Goal: Task Accomplishment & Management: Use online tool/utility

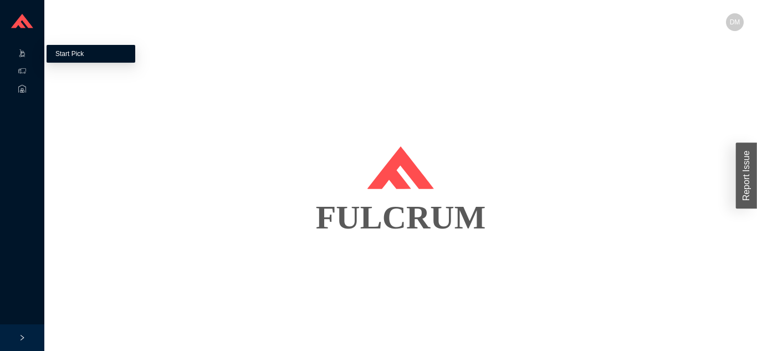
click at [73, 51] on link "Start Pick" at bounding box center [69, 54] width 28 height 8
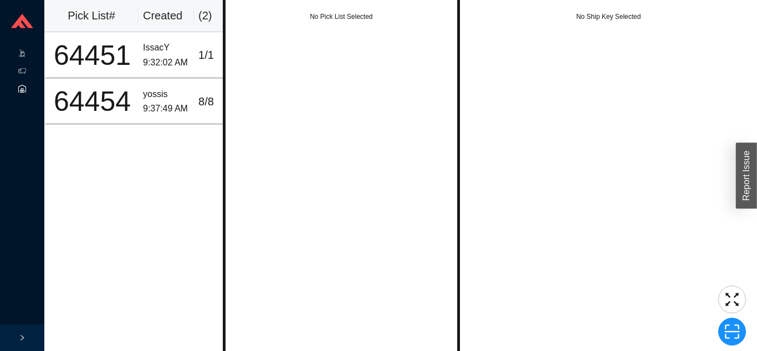
click at [22, 89] on icon at bounding box center [22, 91] width 3 height 4
click at [31, 72] on icon at bounding box center [33, 72] width 6 height 0
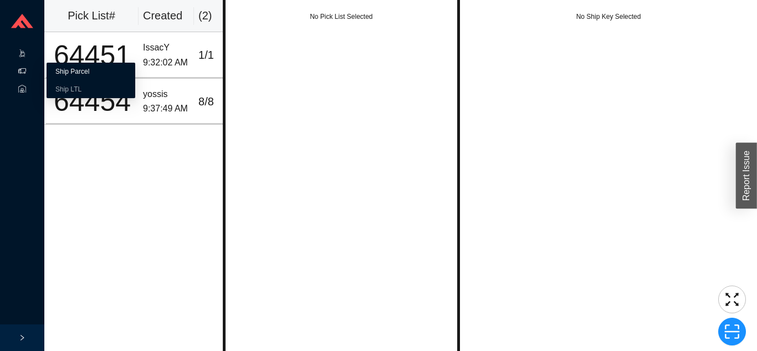
click at [89, 75] on link "Ship Parcel" at bounding box center [72, 72] width 34 height 8
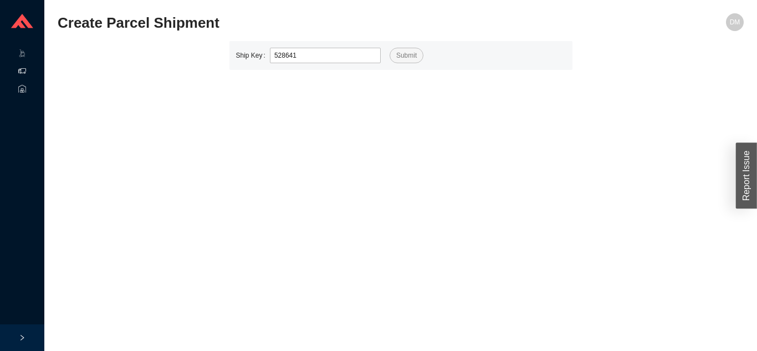
type input "528641"
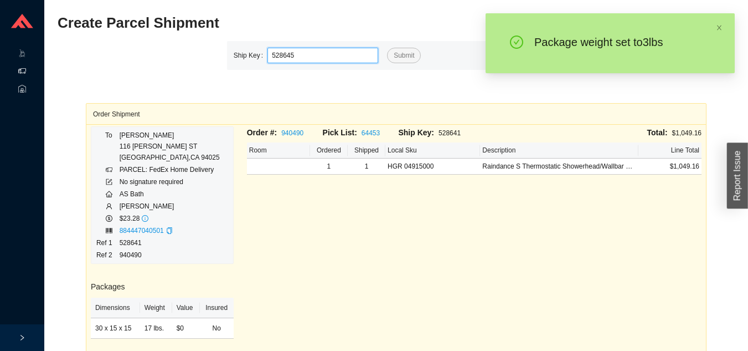
type input "528645"
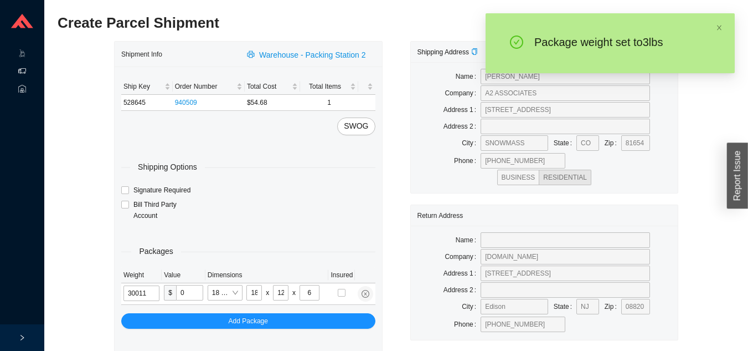
type input "3"
type input "14"
type input "7"
type input "3"
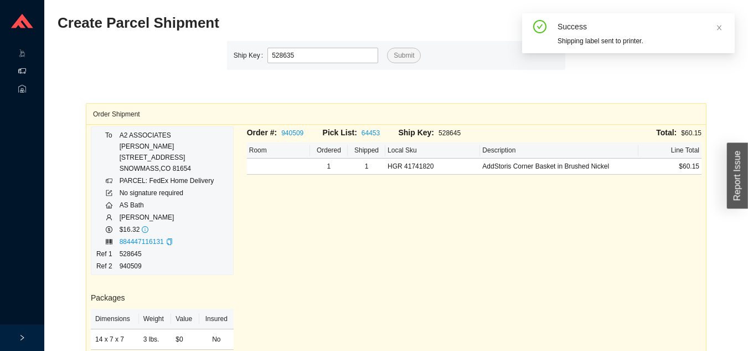
type input "528635"
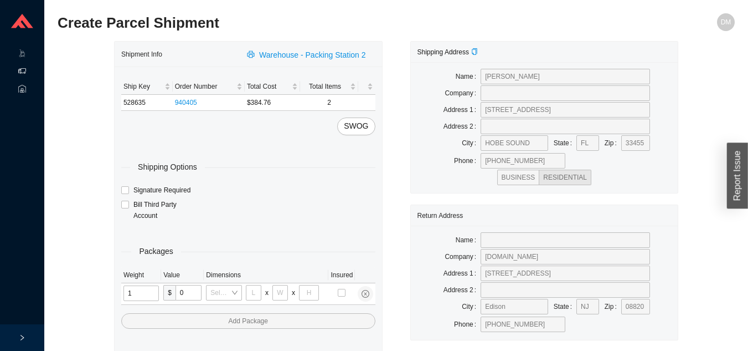
type input "11"
type input "14"
type input "7"
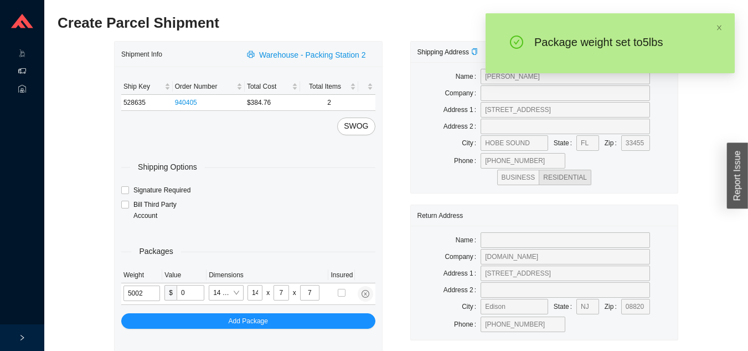
type input "5"
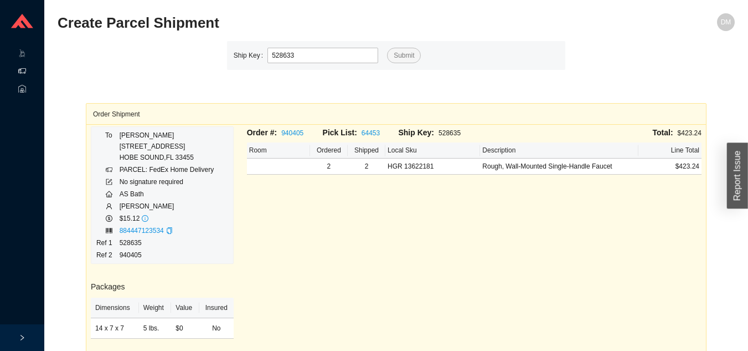
type input "528633"
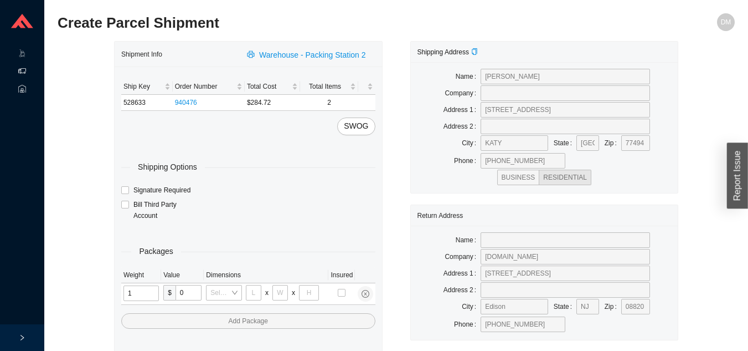
type input "12"
type input "18"
type input "12"
type input "6"
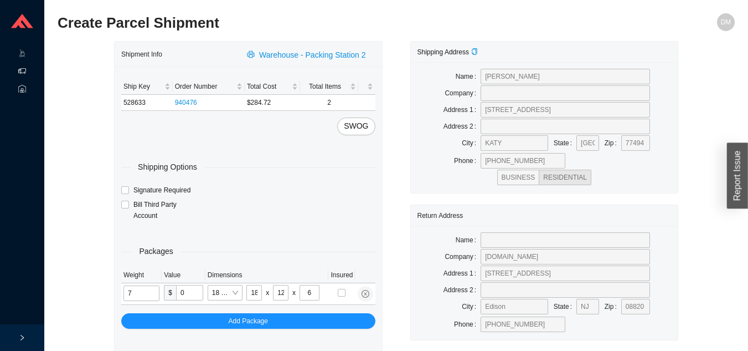
type input "7"
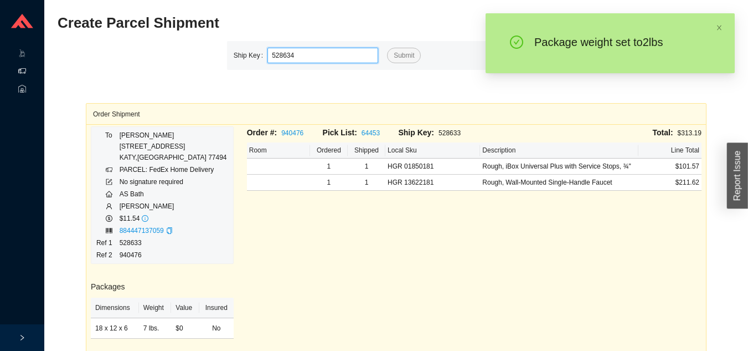
type input "528634"
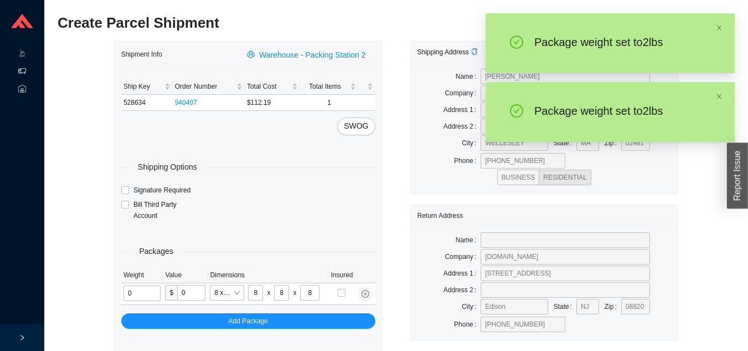
type input "2"
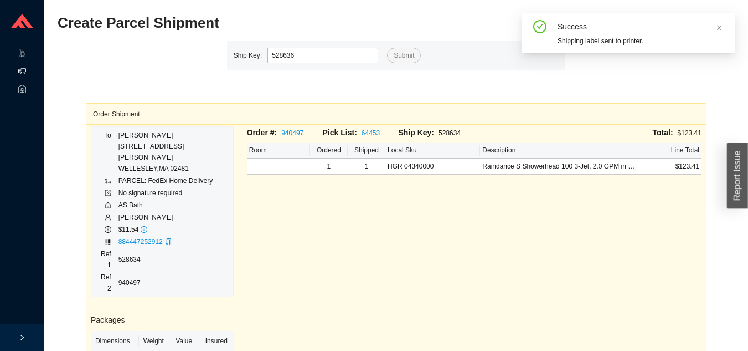
type input "528636"
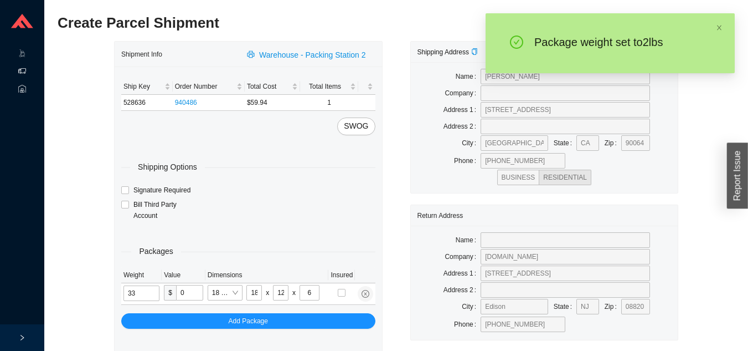
type input "2"
type input "24"
type input "14"
type input "4"
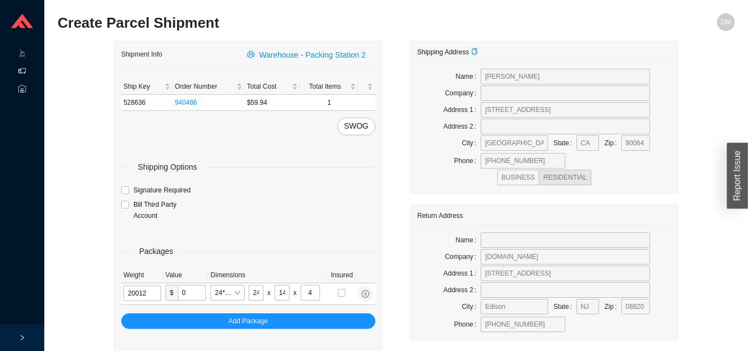
type input "2"
type input "18"
type input "12"
type input "6"
type input "2"
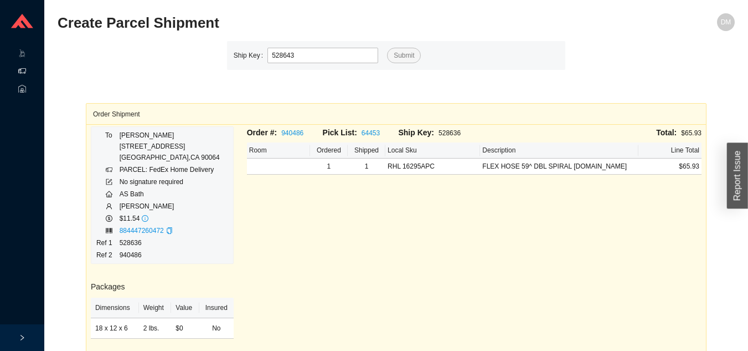
type input "528643"
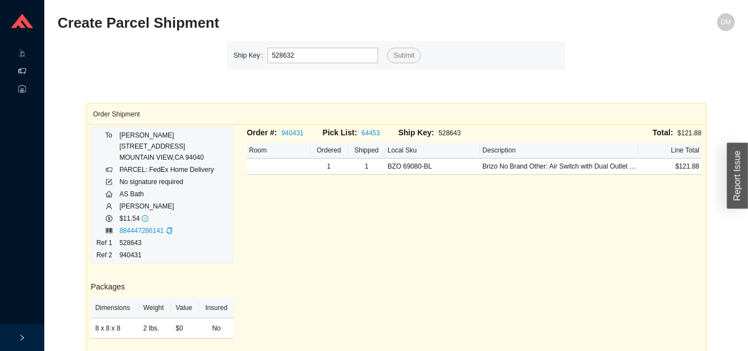
type input "528632"
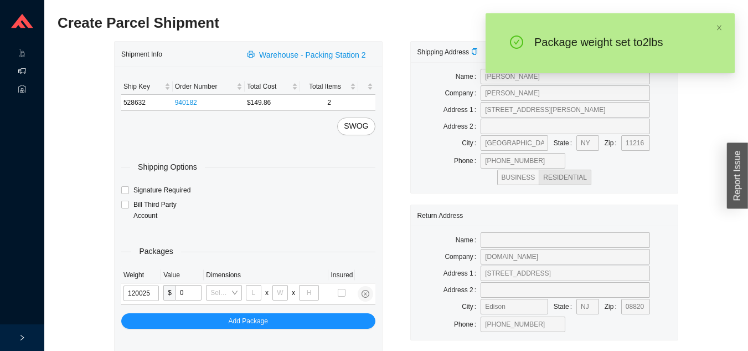
type input "12"
type input "28"
type input "16"
type input "7"
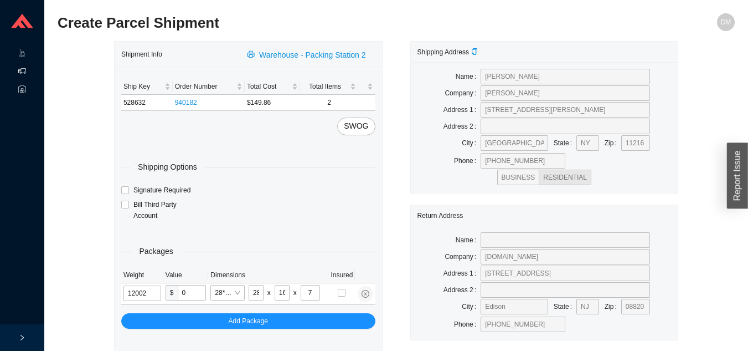
type input "12"
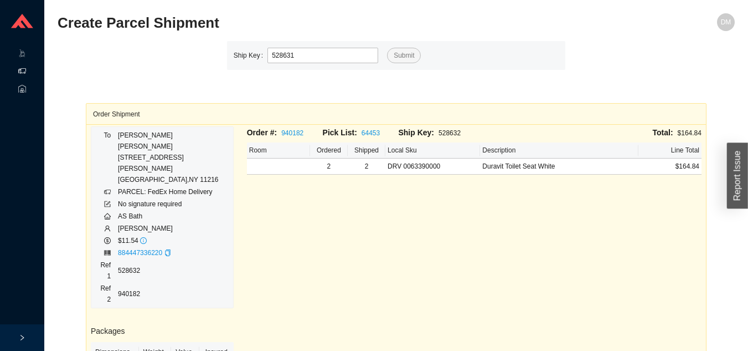
type input "528631"
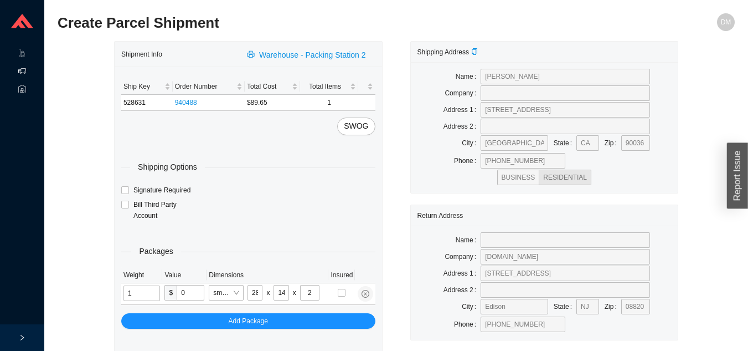
type input "2"
type input "18"
type input "5"
type input "36"
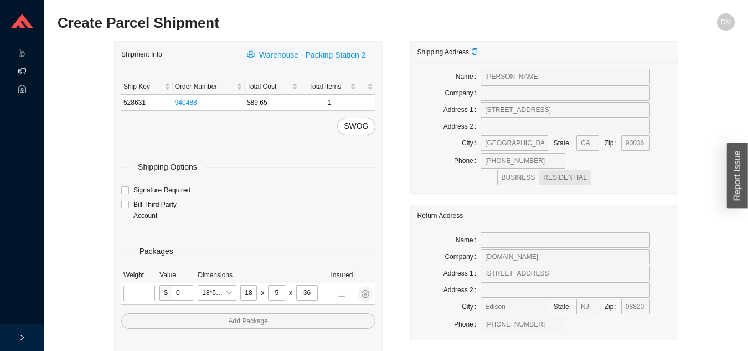
type input "6"
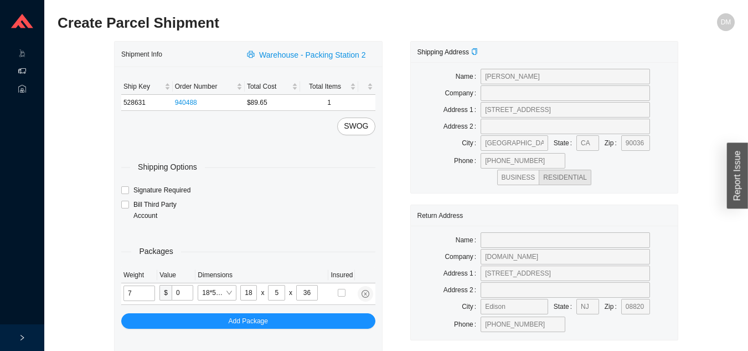
type input "7"
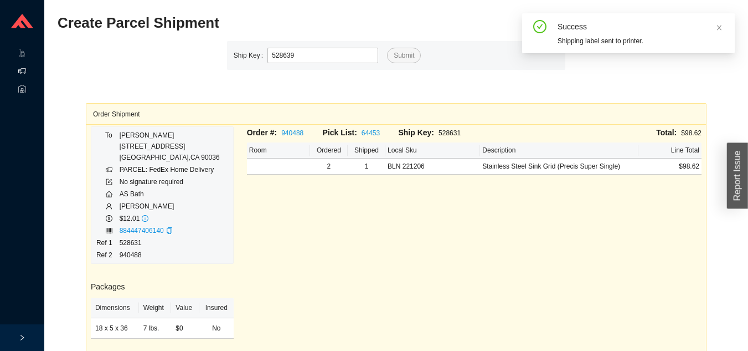
type input "528639"
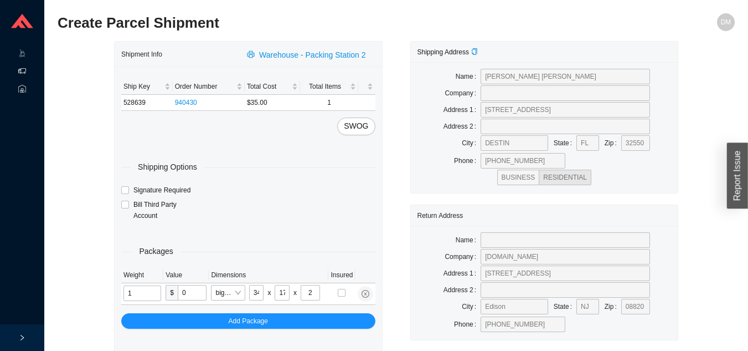
type input "4"
type input "18"
type input "5"
type input "36"
type input "6"
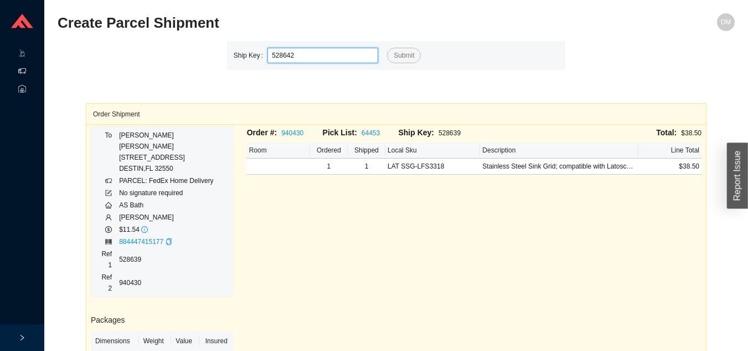
type input "528642"
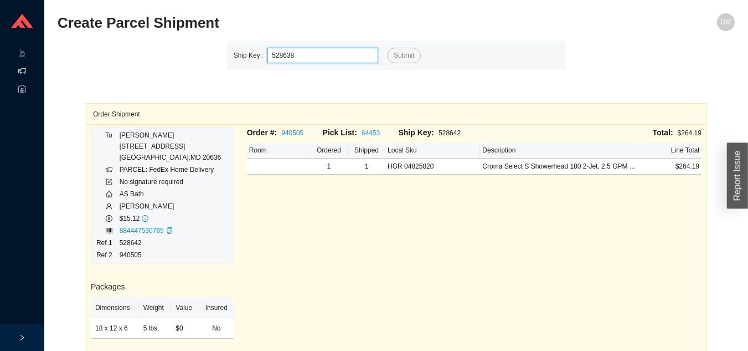
type input "528638"
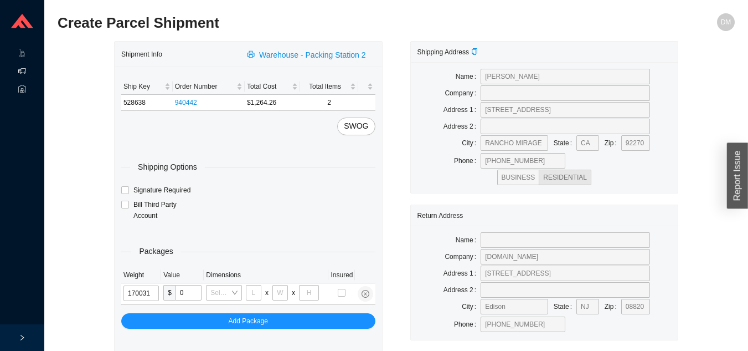
type input "17"
type input "24"
type input "16"
type input "17"
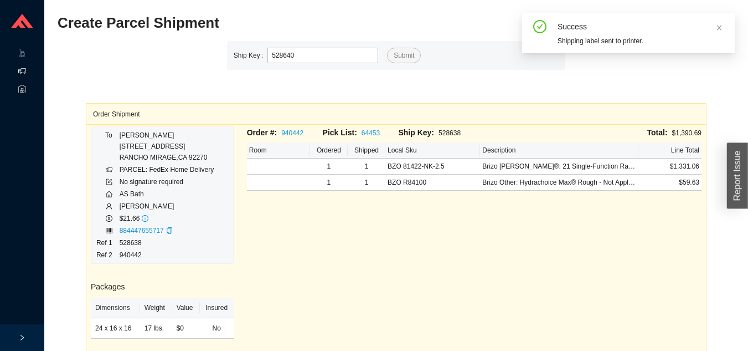
type input "528640"
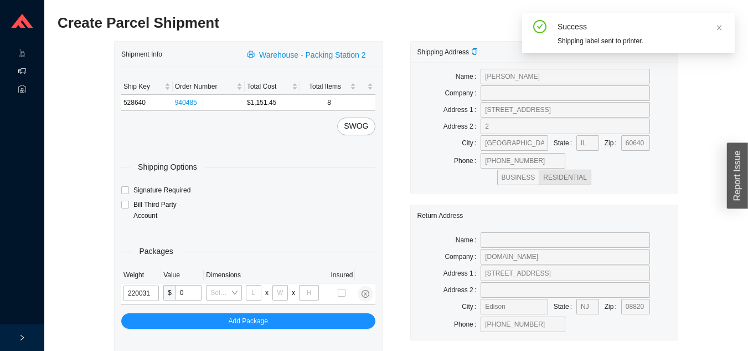
type input "22"
type input "24"
type input "16"
type input "22"
